Goal: Entertainment & Leisure: Consume media (video, audio)

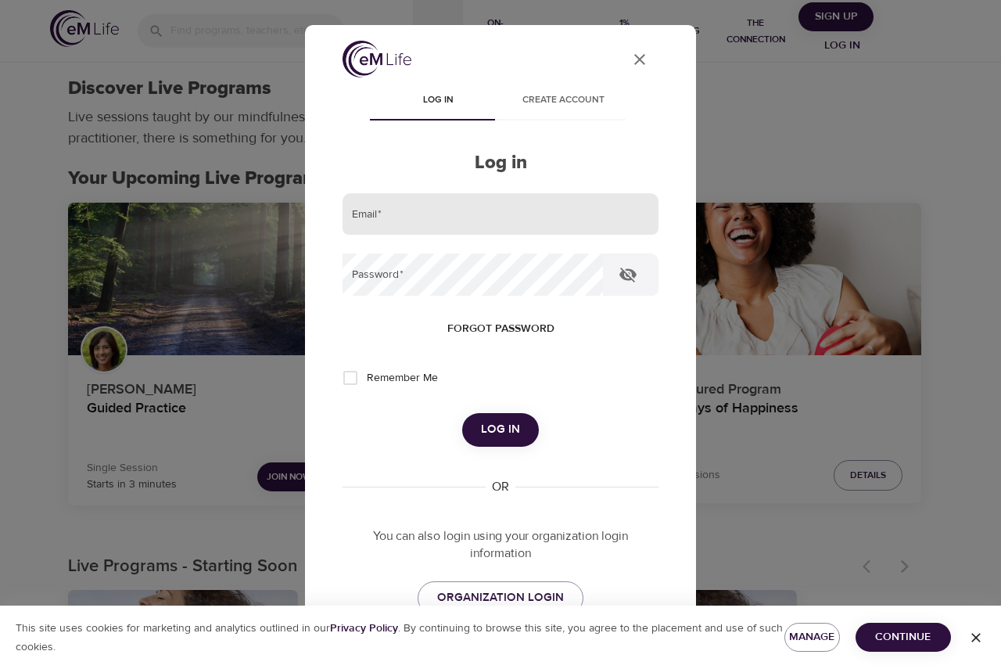
click at [478, 216] on input "email" at bounding box center [500, 214] width 316 height 42
type input "[PERSON_NAME][EMAIL_ADDRESS][PERSON_NAME][DOMAIN_NAME]"
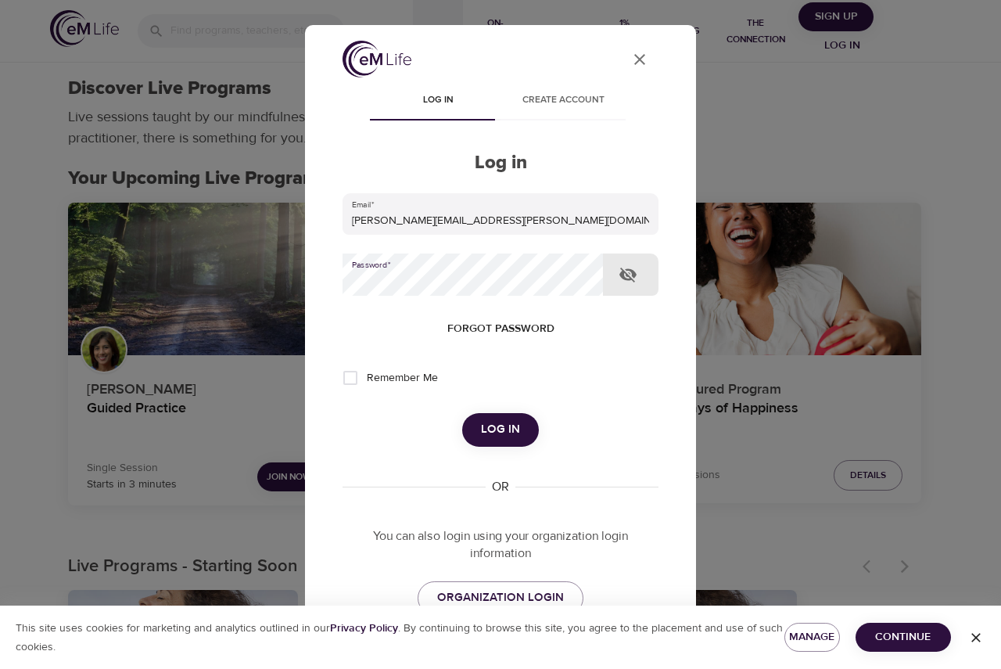
click at [482, 431] on span "Log in" at bounding box center [500, 429] width 39 height 20
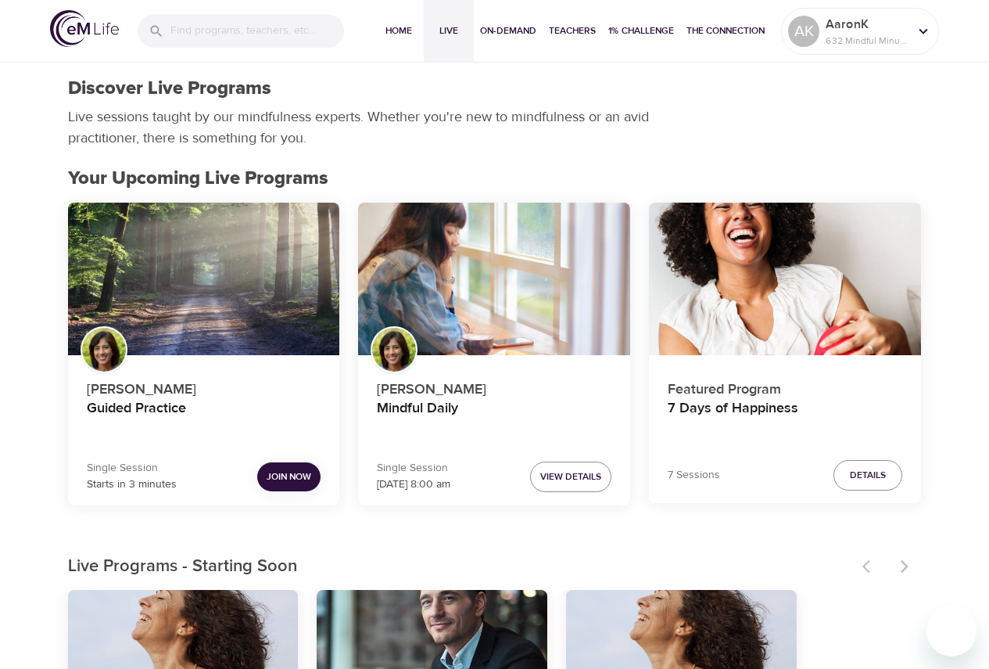
click at [347, 376] on div "[PERSON_NAME] Guided Practice Single Session Starts in 3 minutes Join Now" at bounding box center [204, 360] width 291 height 335
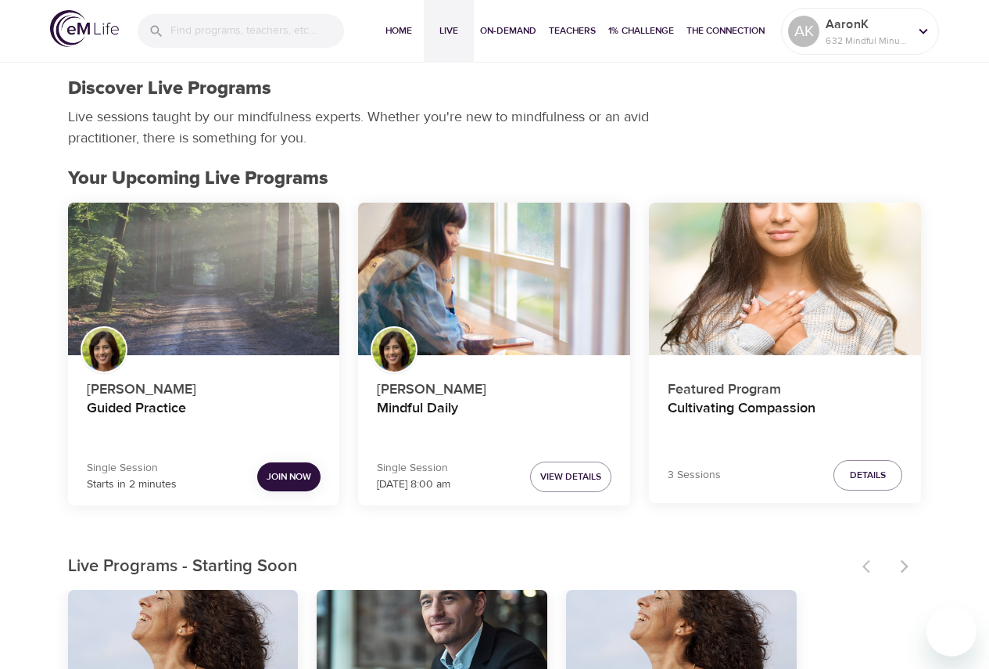
click at [268, 257] on div "Guided Practice" at bounding box center [204, 279] width 272 height 153
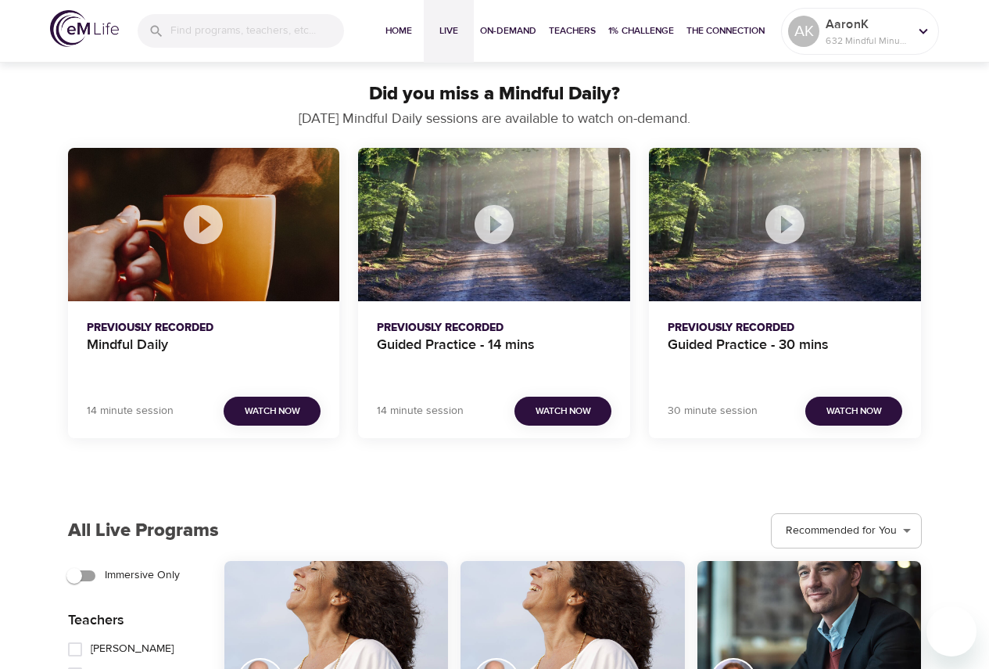
scroll to position [1486, 0]
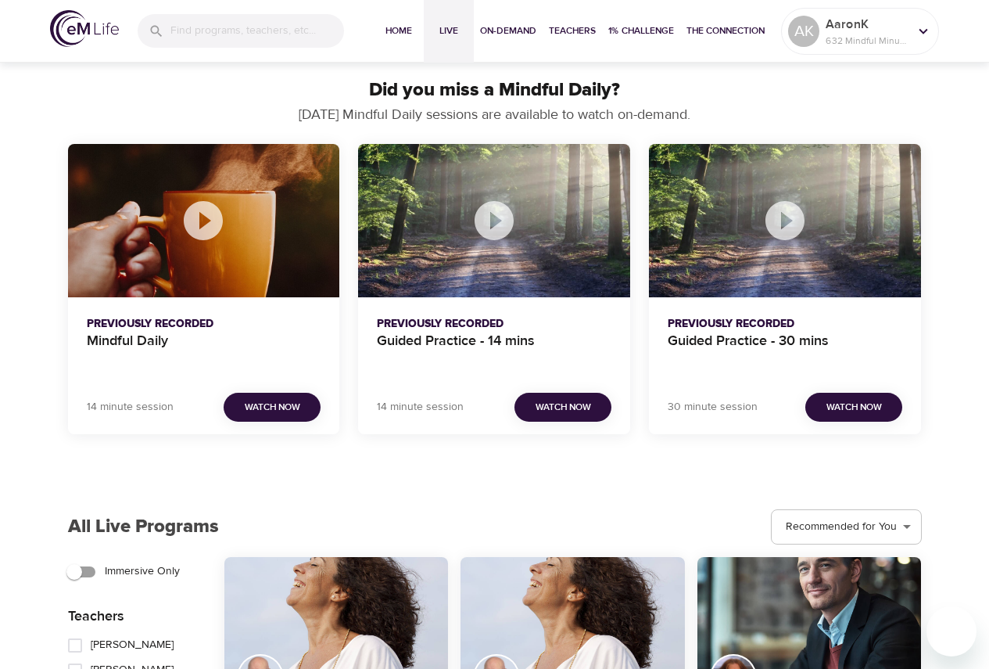
click at [71, 334] on div "Previously Recorded Mindful Daily" at bounding box center [204, 342] width 272 height 91
click at [136, 330] on p "Previously Recorded" at bounding box center [204, 324] width 235 height 16
click at [280, 408] on span "Watch Now" at bounding box center [273, 407] width 56 height 16
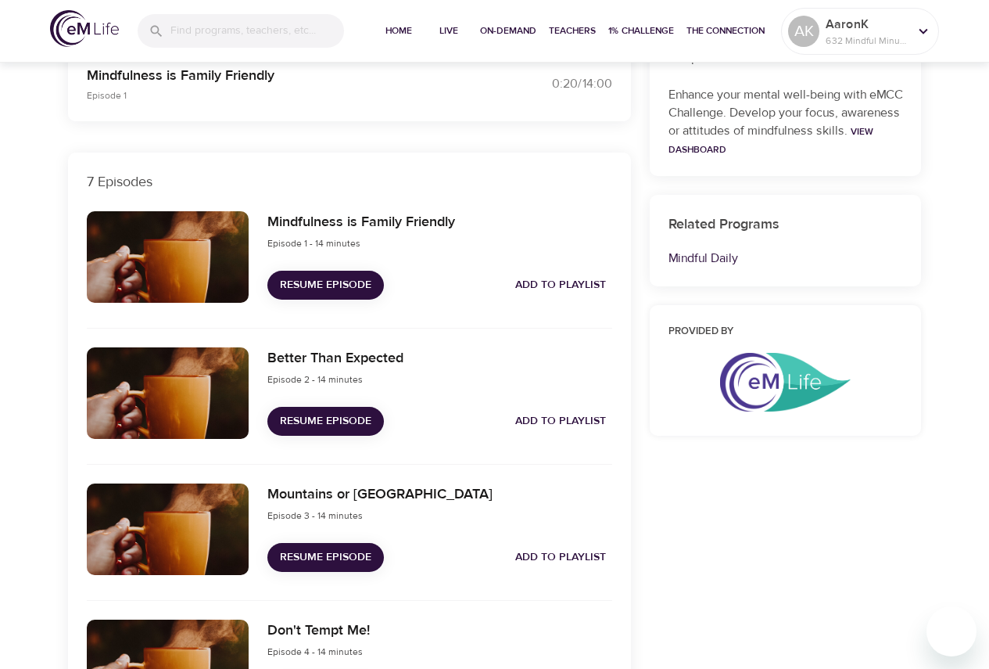
scroll to position [991, 0]
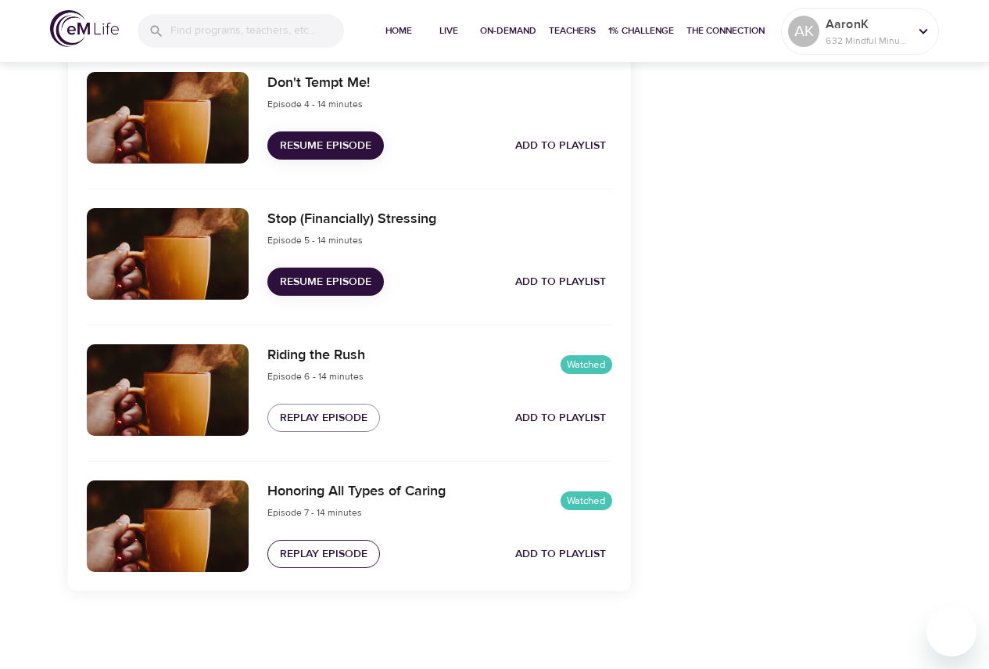
click at [336, 559] on span "Replay Episode" at bounding box center [324, 554] width 88 height 20
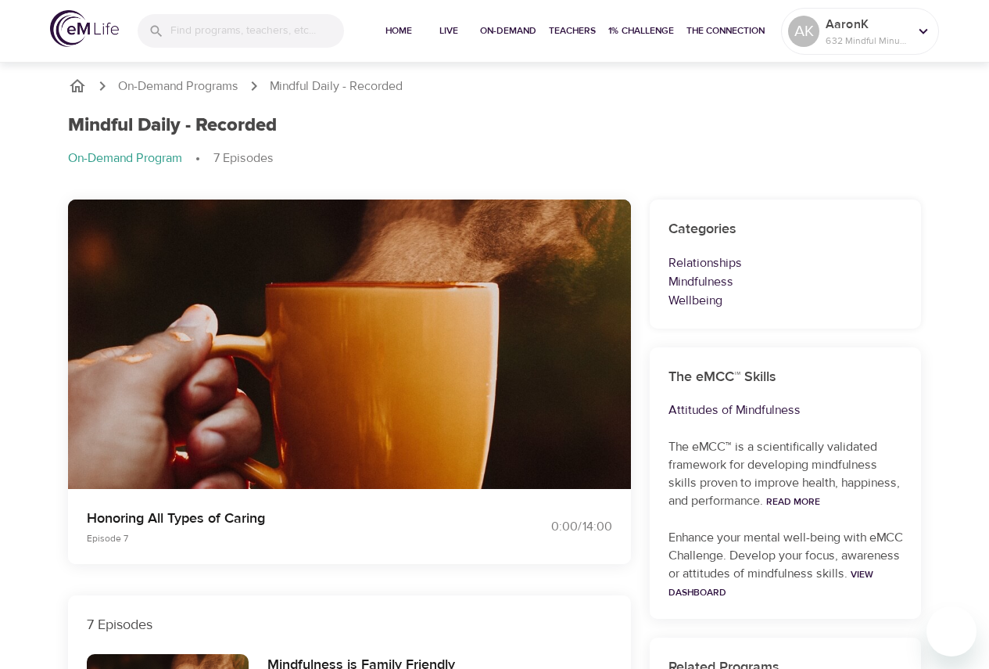
scroll to position [0, 0]
